Goal: Information Seeking & Learning: Understand process/instructions

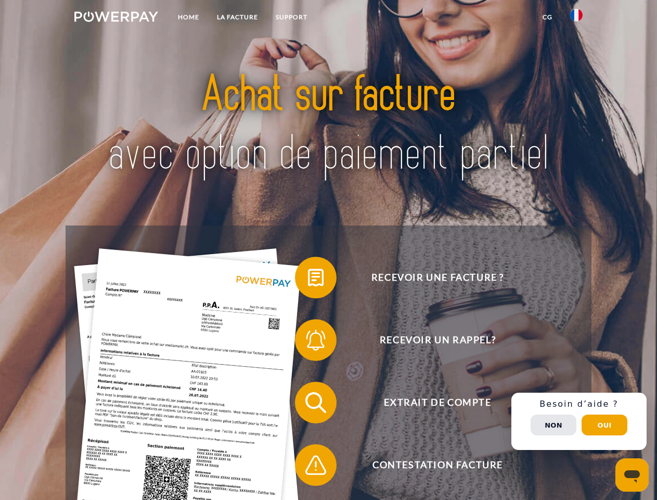
click at [116, 18] on img at bounding box center [116, 16] width 84 height 10
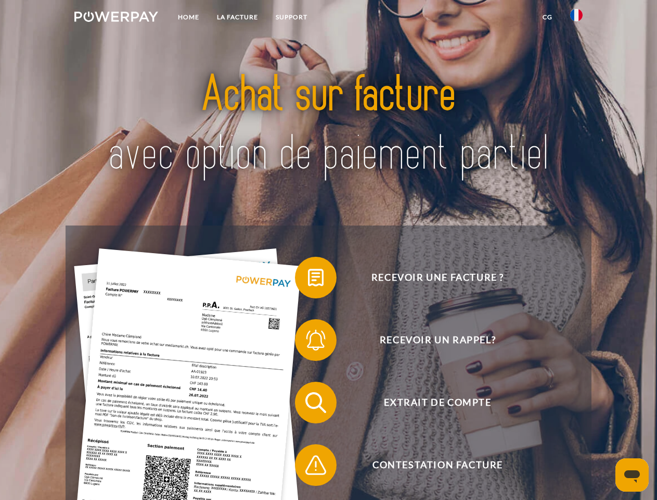
click at [577, 18] on img at bounding box center [577, 15] width 12 height 12
click at [548, 17] on link "CG" at bounding box center [548, 17] width 28 height 19
click at [308, 280] on span at bounding box center [300, 277] width 52 height 52
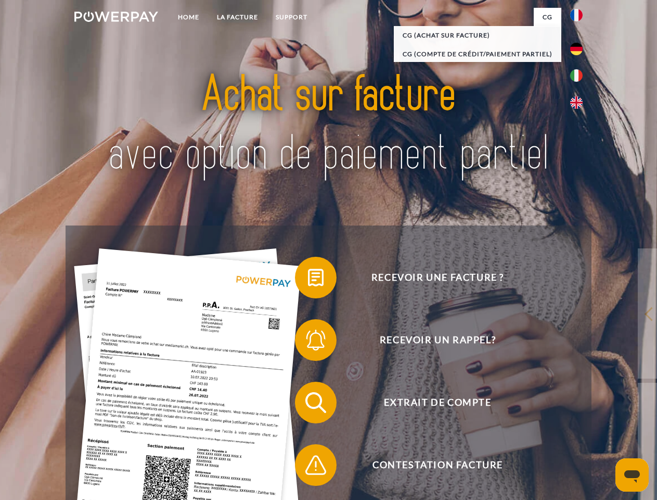
click at [308, 342] on span at bounding box center [300, 340] width 52 height 52
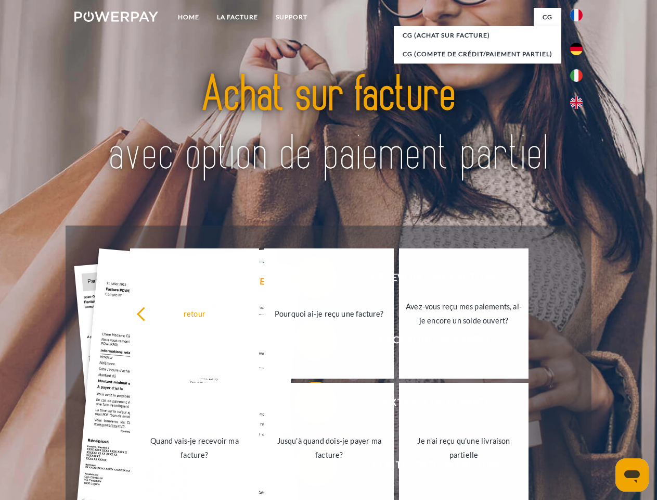
click at [308, 404] on link "Jusqu'à quand dois-je payer ma facture?" at bounding box center [329, 448] width 130 height 130
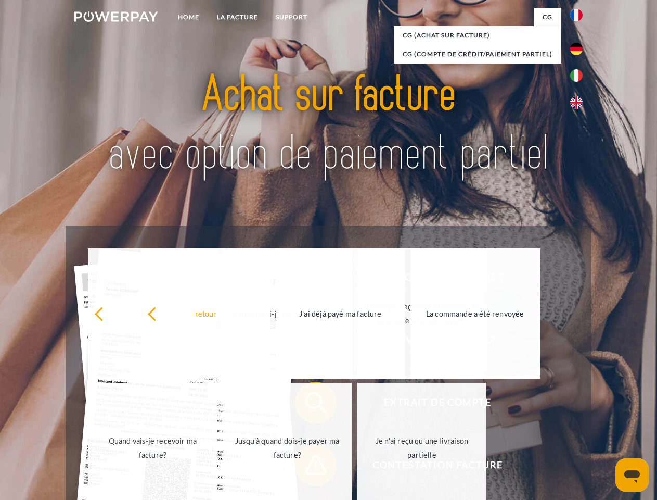
click at [358, 467] on link "Je n'ai reçu qu'une livraison partielle" at bounding box center [423, 448] width 130 height 130
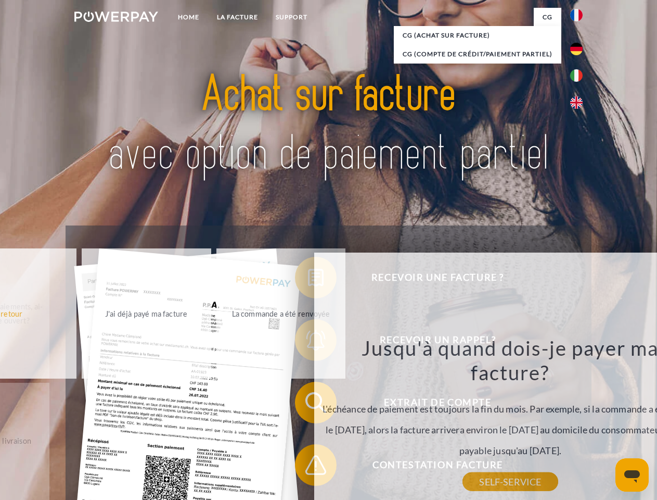
click at [579, 421] on div "Recevoir une facture ? Recevoir un rappel? Extrait de compte retour" at bounding box center [329, 433] width 526 height 416
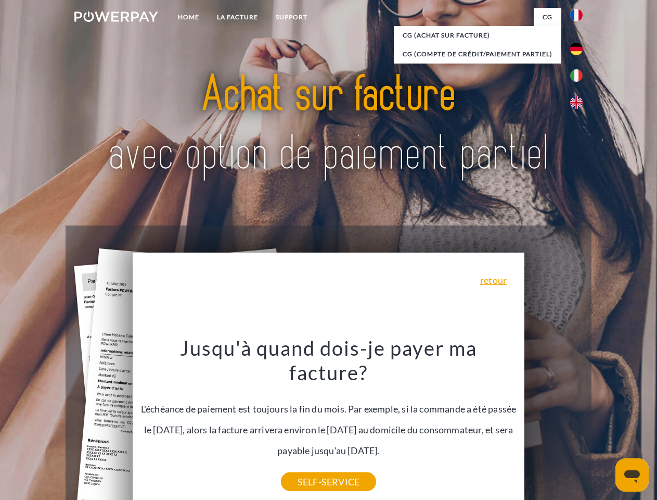
click at [554, 423] on span "Extrait de compte" at bounding box center [437, 403] width 255 height 42
click at [605, 425] on header "Home LA FACTURE Support" at bounding box center [328, 359] width 657 height 719
